Goal: Browse casually

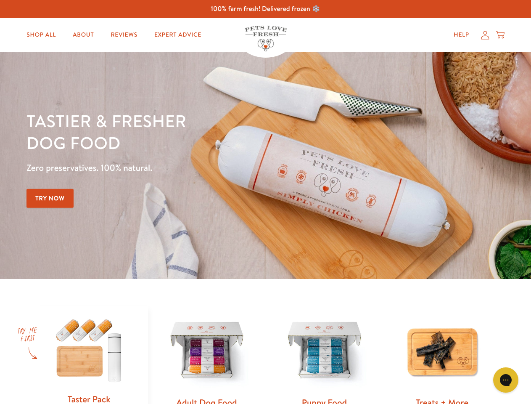
click at [265, 202] on div "Tastier & fresher dog food Zero preservatives. 100% natural. Try Now" at bounding box center [185, 165] width 319 height 111
click at [506, 380] on icon "Gorgias live chat" at bounding box center [506, 380] width 8 height 8
